Goal: Information Seeking & Learning: Learn about a topic

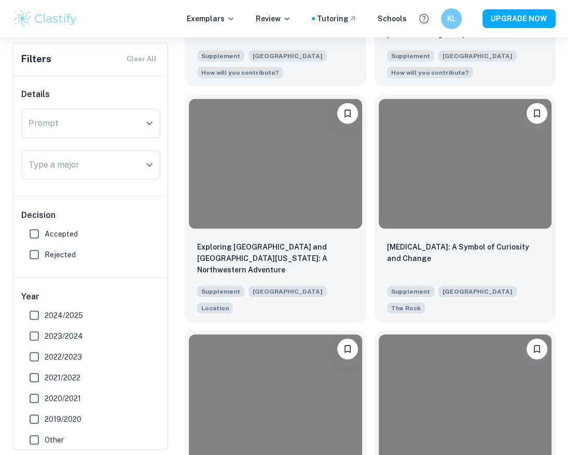
scroll to position [1131, 0]
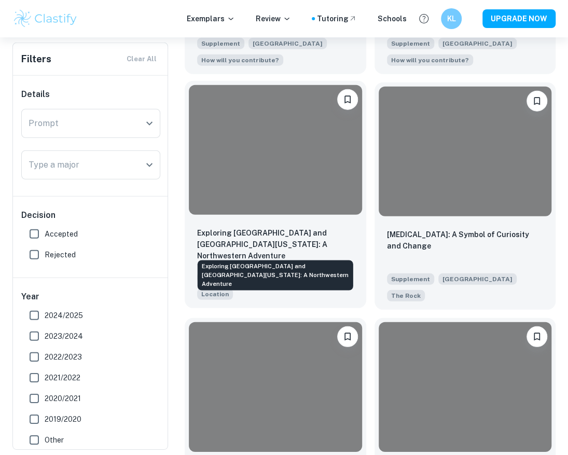
click at [237, 246] on p "Exploring Chicago and Lake Michigan: A Northwestern Adventure" at bounding box center [275, 244] width 157 height 34
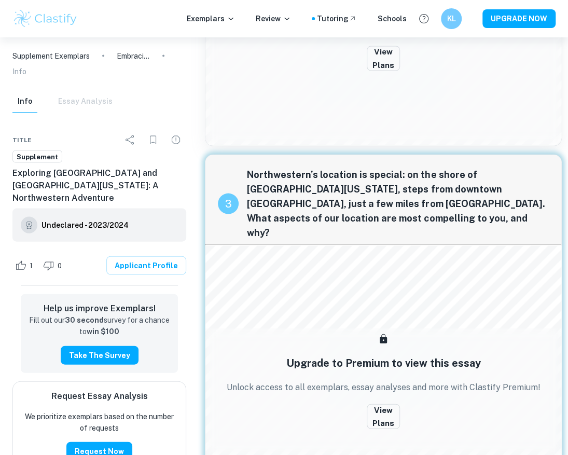
scroll to position [886, 0]
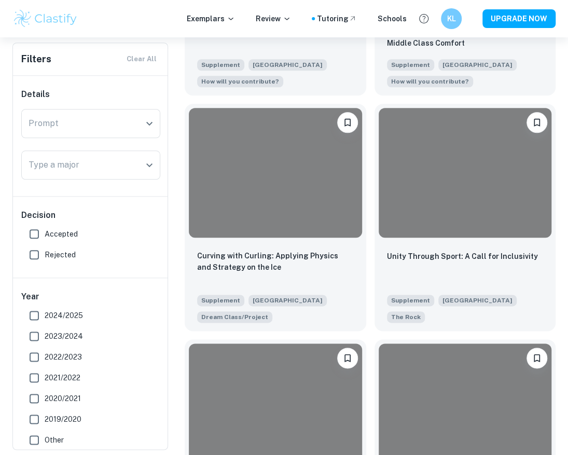
scroll to position [2035, 0]
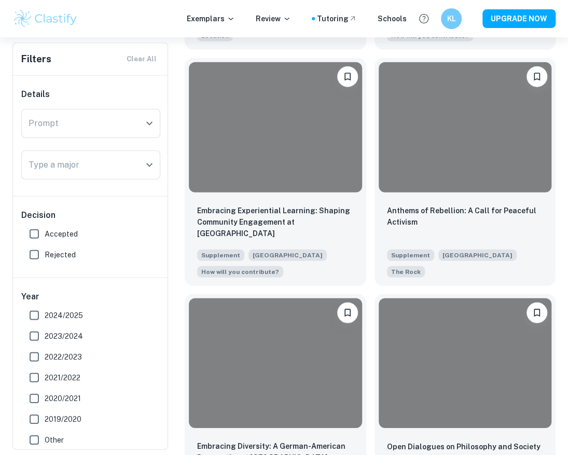
scroll to position [2814, 0]
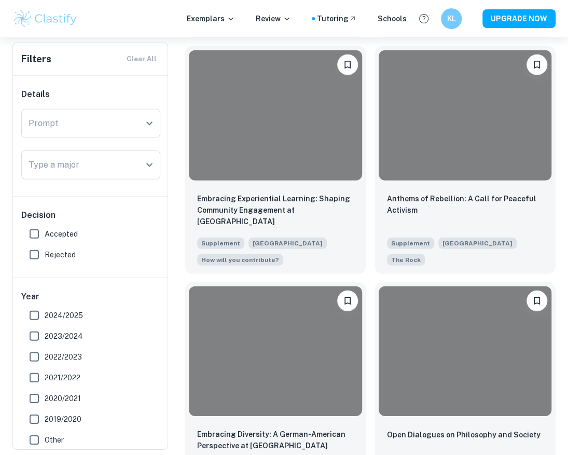
click at [34, 317] on input "2024/2025" at bounding box center [34, 315] width 21 height 21
checkbox input "true"
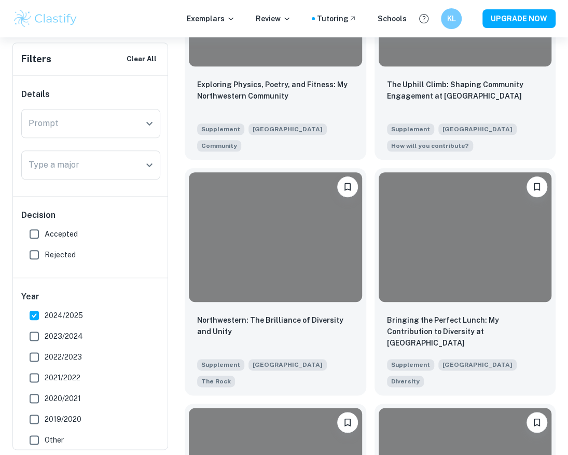
scroll to position [1969, 0]
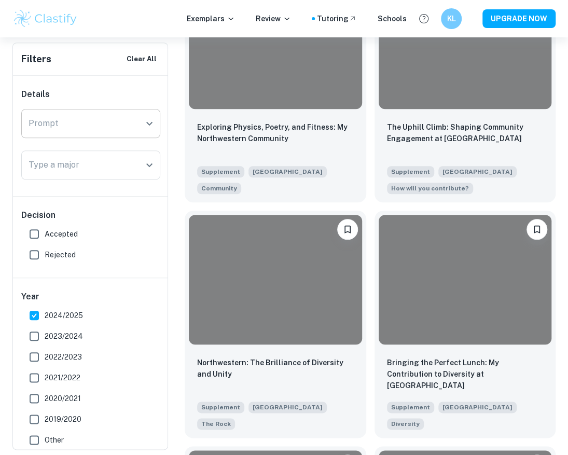
click at [143, 130] on div at bounding box center [148, 123] width 13 height 15
click at [148, 167] on icon "Open" at bounding box center [149, 165] width 12 height 12
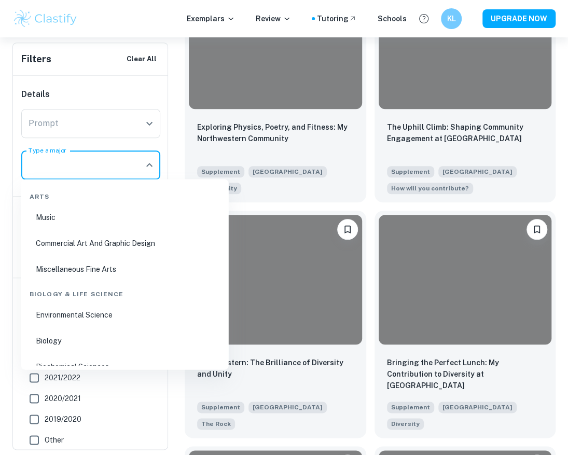
click at [122, 79] on div "Details Prompt Prompt Type a major Type a major" at bounding box center [91, 136] width 156 height 120
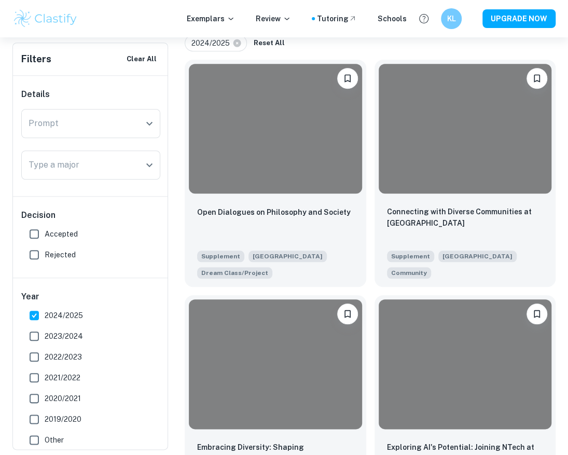
scroll to position [231, 0]
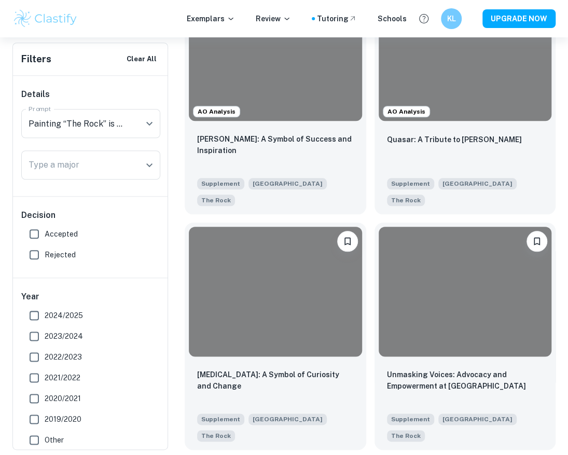
scroll to position [236, 0]
